Goal: Task Accomplishment & Management: Manage account settings

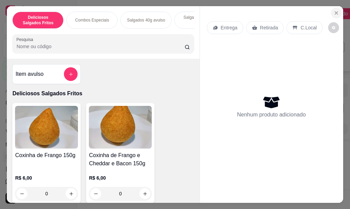
click at [334, 10] on icon "Close" at bounding box center [335, 12] width 5 height 5
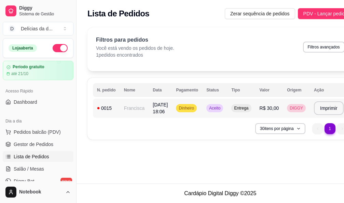
click at [216, 106] on span "Aceito" at bounding box center [215, 108] width 14 height 5
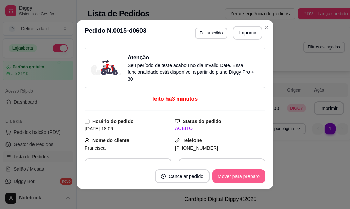
click at [229, 174] on button "Mover para preparo" at bounding box center [238, 176] width 53 height 14
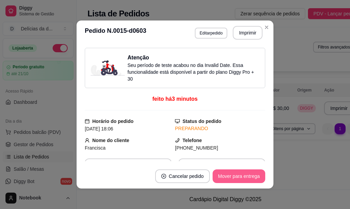
click at [229, 174] on button "Mover para entrega" at bounding box center [238, 176] width 53 height 14
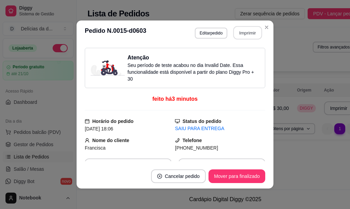
click at [245, 33] on button "Imprimir" at bounding box center [247, 32] width 29 height 13
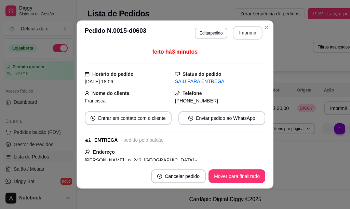
click at [248, 33] on button "Imprimir" at bounding box center [248, 33] width 30 height 14
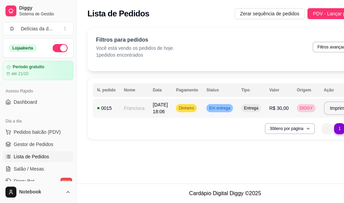
click at [223, 108] on span "Em entrega" at bounding box center [220, 108] width 24 height 5
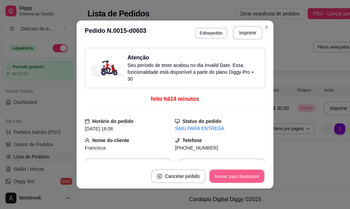
click at [227, 178] on button "Mover para finalizado" at bounding box center [236, 176] width 55 height 13
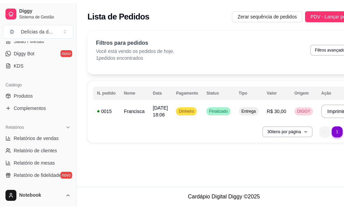
scroll to position [137, 0]
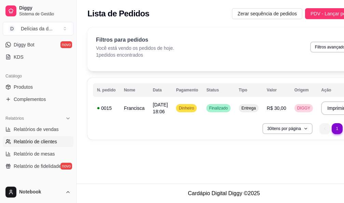
click at [51, 140] on span "Relatório de clientes" at bounding box center [35, 141] width 43 height 7
select select "30"
select select "HIGHEST_TOTAL_SPENT_WITH_ORDERS"
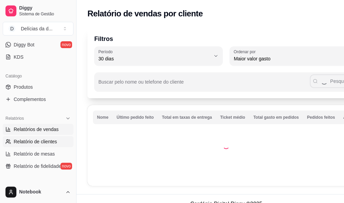
click at [51, 130] on span "Relatórios de vendas" at bounding box center [36, 129] width 45 height 7
select select "ALL"
select select "0"
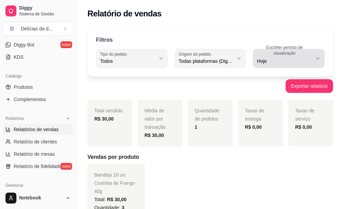
click at [312, 59] on span "Hoje" at bounding box center [284, 61] width 55 height 7
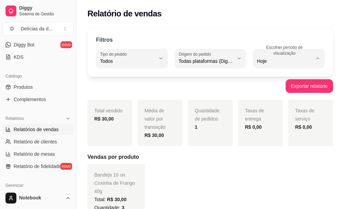
click at [268, 100] on span "7 dias" at bounding box center [286, 100] width 52 height 6
type input "7"
select select "7"
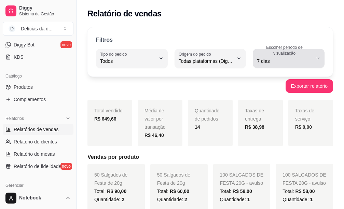
click at [317, 56] on icon "button" at bounding box center [317, 58] width 5 height 5
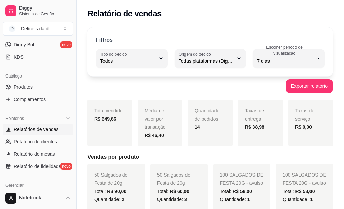
click at [286, 111] on span "15 dias" at bounding box center [286, 111] width 52 height 6
type input "15"
select select "15"
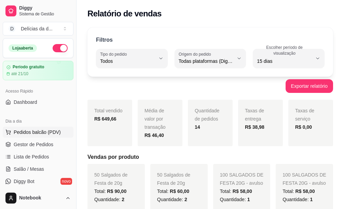
click at [31, 134] on span "Pedidos balcão (PDV)" at bounding box center [37, 132] width 47 height 7
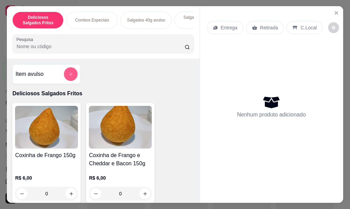
click at [58, 72] on div "Item avulso" at bounding box center [46, 74] width 62 height 14
click at [69, 76] on icon "add-separate-item" at bounding box center [70, 73] width 3 height 3
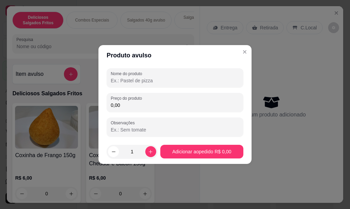
click at [152, 83] on input "Nome do produto" at bounding box center [175, 80] width 128 height 7
type input "c"
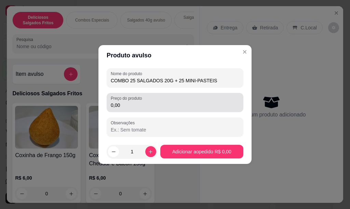
type input "COMBO 25 SALGADOS 20G + 25 MINI-PASTEIS"
click at [133, 101] on div "0,00" at bounding box center [175, 103] width 128 height 14
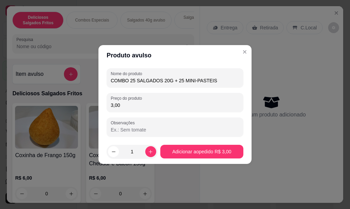
type input "30,00"
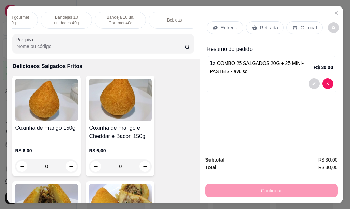
scroll to position [0, 194]
click at [169, 19] on p "Bebidas" at bounding box center [168, 19] width 15 height 5
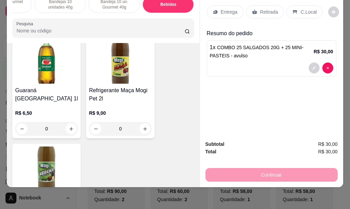
scroll to position [2480, 0]
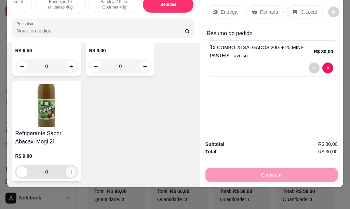
click at [70, 169] on icon "increase-product-quantity" at bounding box center [71, 171] width 5 height 5
type input "1"
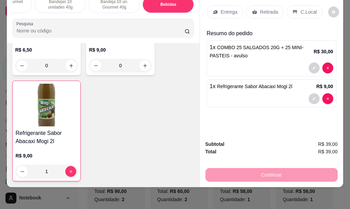
click at [222, 9] on p "Entrega" at bounding box center [229, 12] width 17 height 7
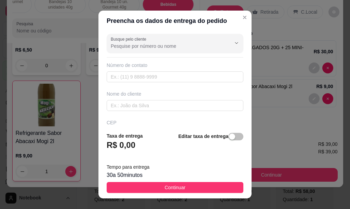
scroll to position [34, 0]
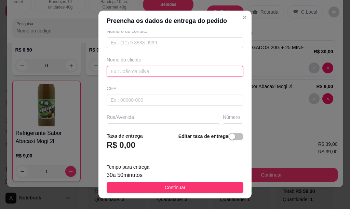
click at [133, 72] on input "text" at bounding box center [175, 71] width 137 height 11
type input "BIANCA"
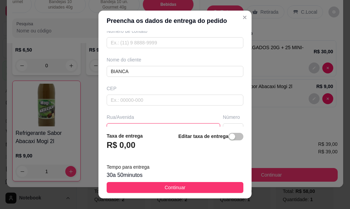
scroll to position [41, 0]
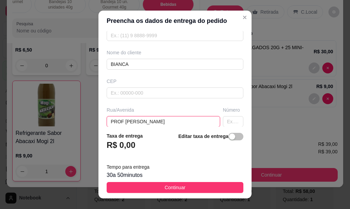
type input "PROF [PERSON_NAME]"
type input "100"
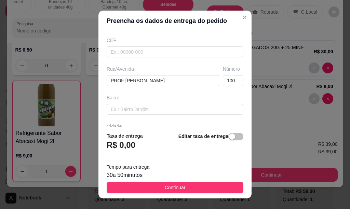
scroll to position [110, 0]
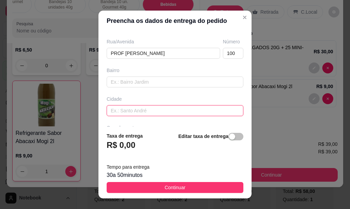
click at [186, 111] on input "text" at bounding box center [175, 110] width 137 height 11
type input "MOGI GUAÇU"
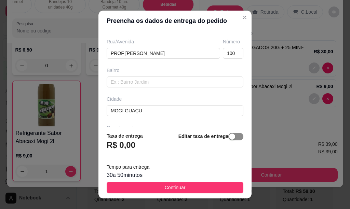
click at [228, 134] on span "button" at bounding box center [235, 137] width 15 height 8
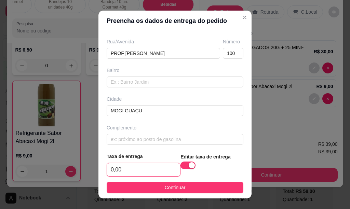
click at [134, 169] on input "0,00" at bounding box center [143, 169] width 73 height 13
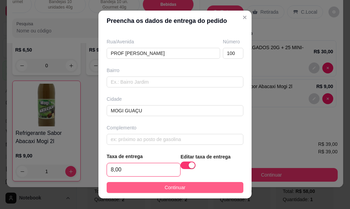
type input "8,00"
click at [180, 187] on button "Continuar" at bounding box center [175, 187] width 137 height 11
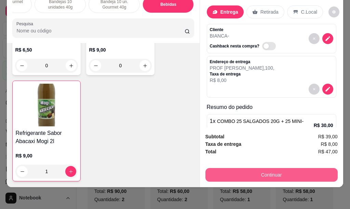
click at [275, 168] on button "Continuar" at bounding box center [271, 175] width 132 height 14
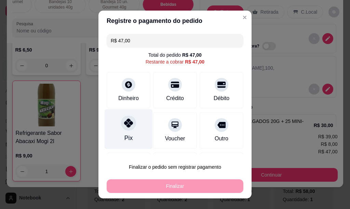
click at [128, 122] on icon at bounding box center [128, 123] width 9 height 9
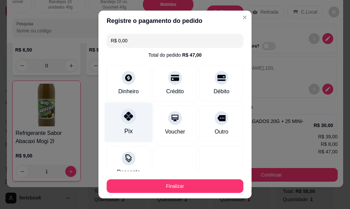
type input "R$ 0,00"
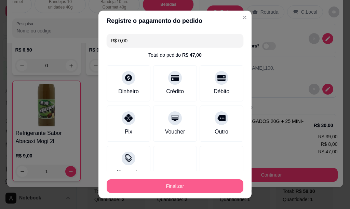
click at [173, 184] on button "Finalizar" at bounding box center [175, 186] width 137 height 14
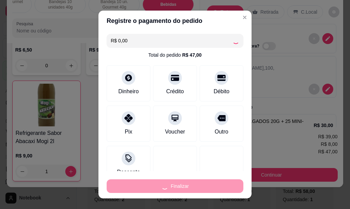
type input "0"
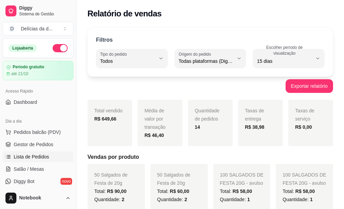
click at [33, 157] on span "Lista de Pedidos" at bounding box center [32, 156] width 36 height 7
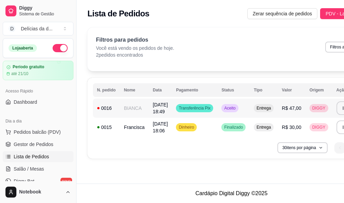
click at [137, 110] on td "BIANCA" at bounding box center [134, 108] width 29 height 19
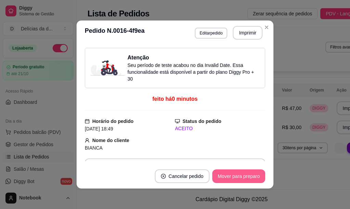
click at [237, 177] on button "Mover para preparo" at bounding box center [238, 176] width 53 height 14
click at [218, 176] on button "Mover para entrega" at bounding box center [238, 176] width 51 height 13
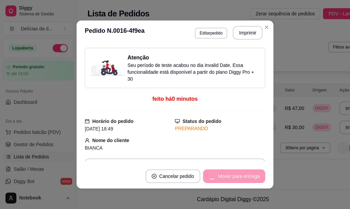
click at [218, 176] on div "Mover para entrega" at bounding box center [234, 176] width 62 height 14
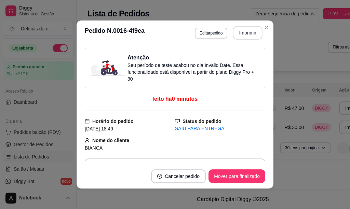
click at [252, 33] on button "Imprimir" at bounding box center [248, 33] width 30 height 14
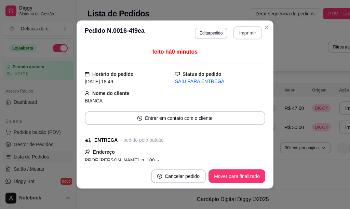
click at [247, 35] on button "Imprimir" at bounding box center [247, 32] width 29 height 13
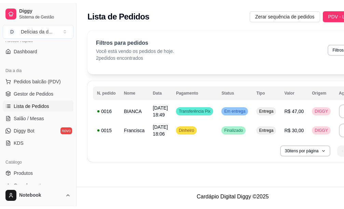
scroll to position [102, 0]
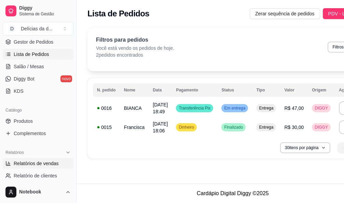
click at [42, 161] on span "Relatórios de vendas" at bounding box center [36, 163] width 45 height 7
select select "ALL"
select select "0"
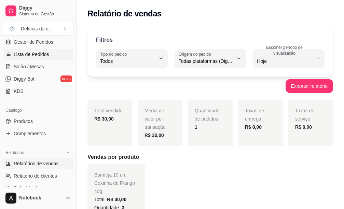
click at [39, 53] on span "Lista de Pedidos" at bounding box center [32, 54] width 36 height 7
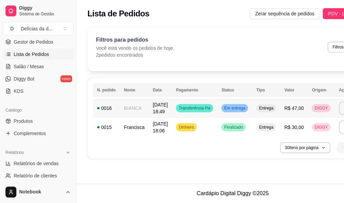
click at [158, 110] on span "[DATE] 18:49" at bounding box center [160, 108] width 15 height 12
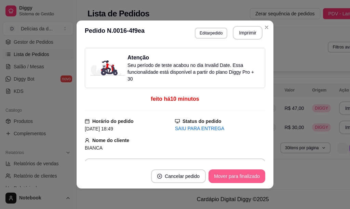
click at [216, 172] on button "Mover para finalizado" at bounding box center [236, 176] width 57 height 14
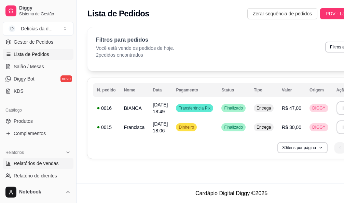
click at [51, 161] on span "Relatórios de vendas" at bounding box center [36, 163] width 45 height 7
select select "ALL"
select select "0"
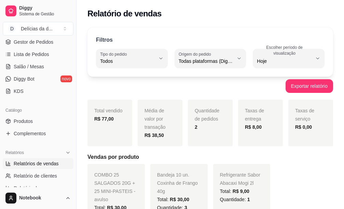
click at [82, 143] on div "Filtros ALL Tipo do pedido Todos Entrega Retirada Mesa Consumo local Tipo do pe…" at bounding box center [210, 201] width 267 height 356
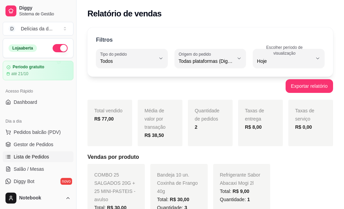
click at [24, 158] on span "Lista de Pedidos" at bounding box center [32, 156] width 36 height 7
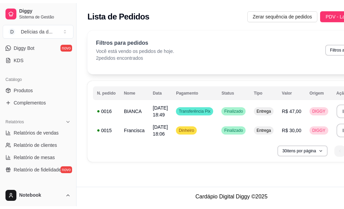
scroll to position [137, 0]
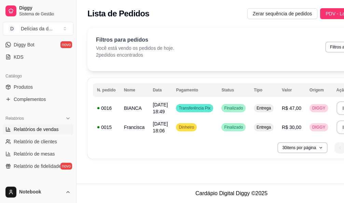
click at [28, 129] on span "Relatórios de vendas" at bounding box center [36, 129] width 45 height 7
select select "ALL"
select select "0"
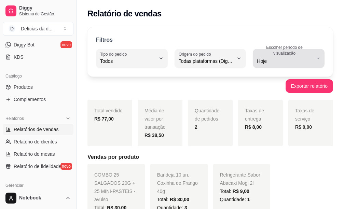
click at [315, 58] on icon "button" at bounding box center [317, 58] width 5 height 5
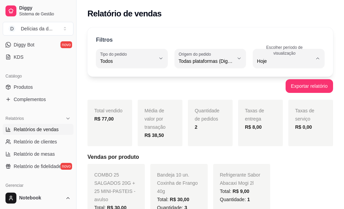
click at [273, 114] on span "15 dias" at bounding box center [286, 111] width 52 height 6
type input "15"
select select "15"
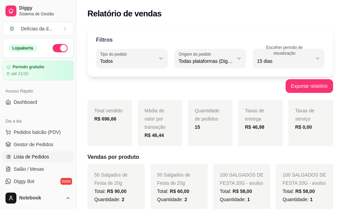
click at [27, 155] on span "Lista de Pedidos" at bounding box center [32, 156] width 36 height 7
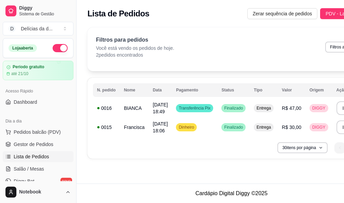
click at [3, 151] on link "Lista de Pedidos" at bounding box center [38, 156] width 71 height 11
